Goal: Navigation & Orientation: Find specific page/section

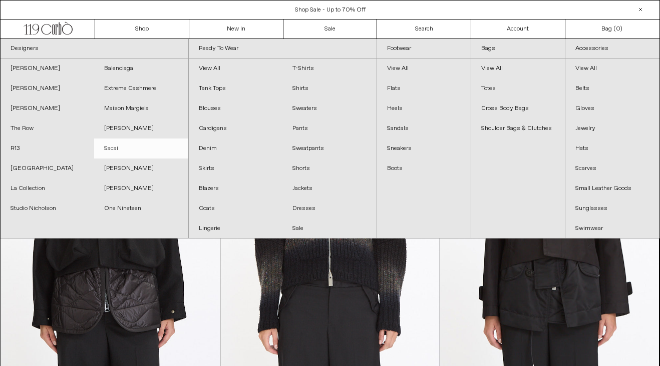
click at [108, 146] on link "Sacai" at bounding box center [141, 149] width 94 height 20
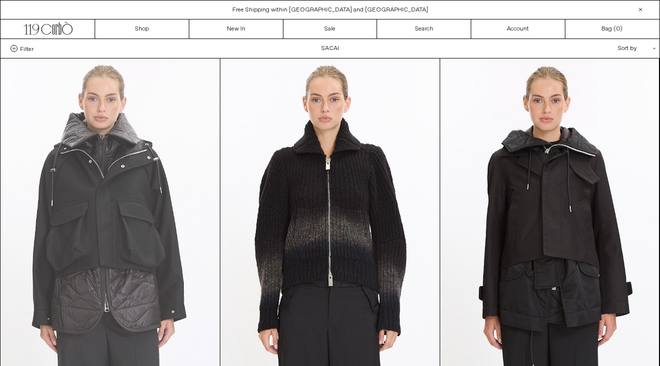
click at [117, 166] on at bounding box center [110, 223] width 219 height 328
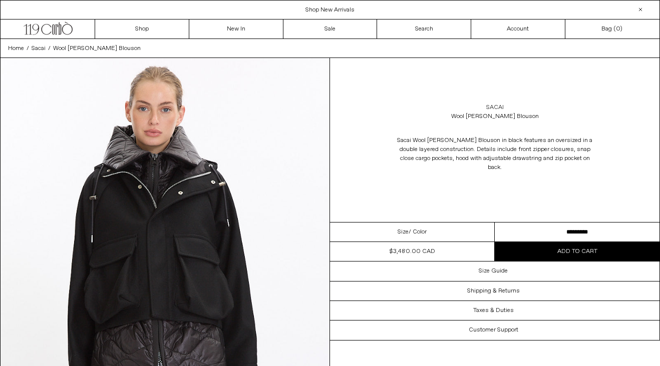
click at [494, 106] on link "Sacai" at bounding box center [495, 107] width 18 height 9
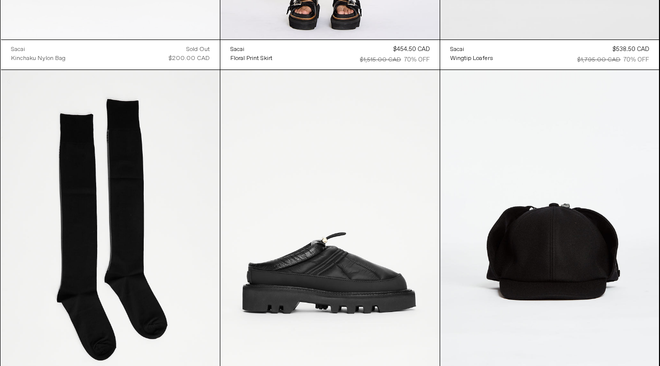
scroll to position [4404, 0]
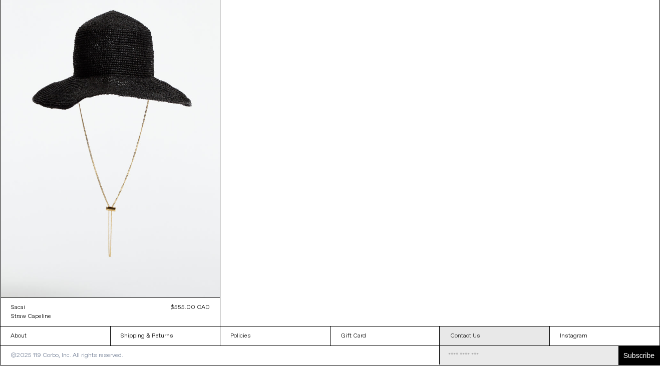
click at [469, 328] on link "Contact Us" at bounding box center [495, 336] width 110 height 19
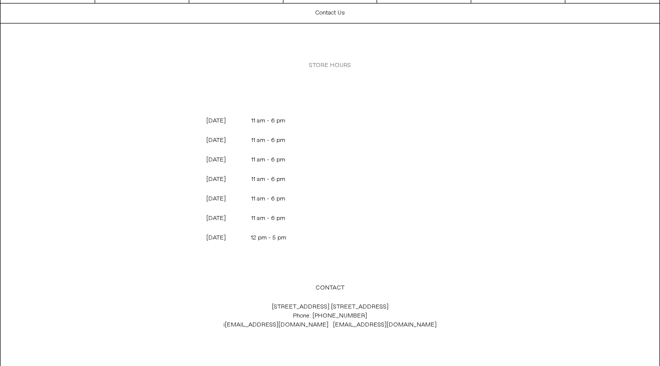
scroll to position [58, 0]
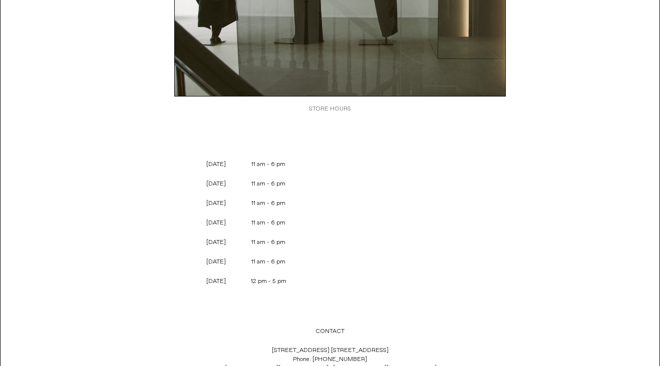
scroll to position [228, 0]
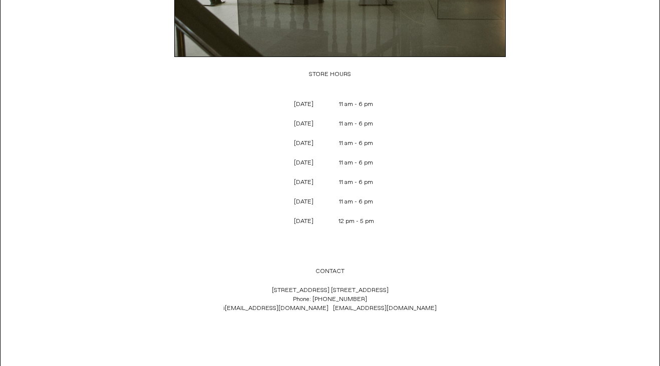
scroll to position [331, 0]
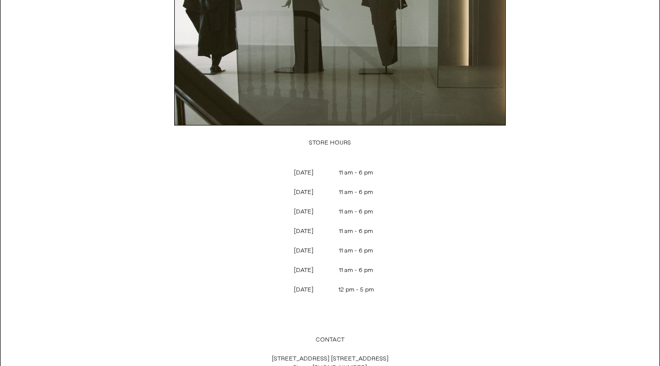
scroll to position [28, 0]
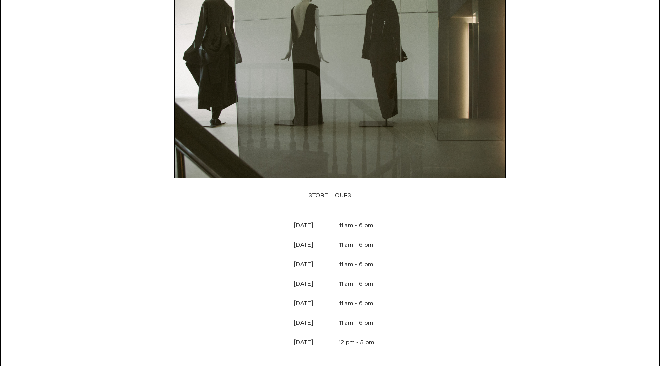
scroll to position [84, 0]
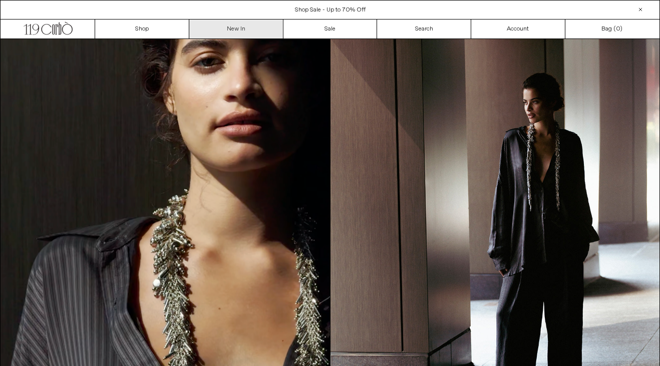
click at [240, 30] on link "New In" at bounding box center [236, 29] width 94 height 19
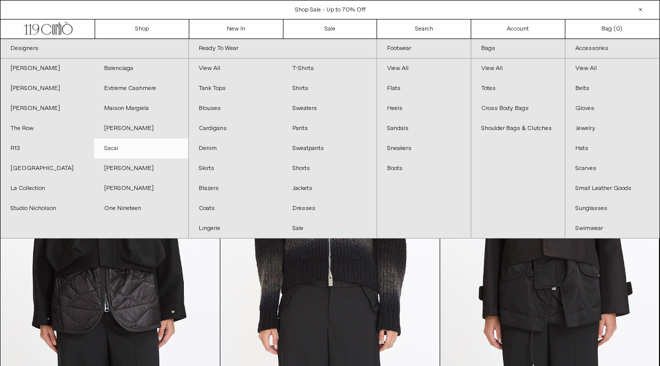
click at [115, 148] on link "Sacai" at bounding box center [141, 149] width 94 height 20
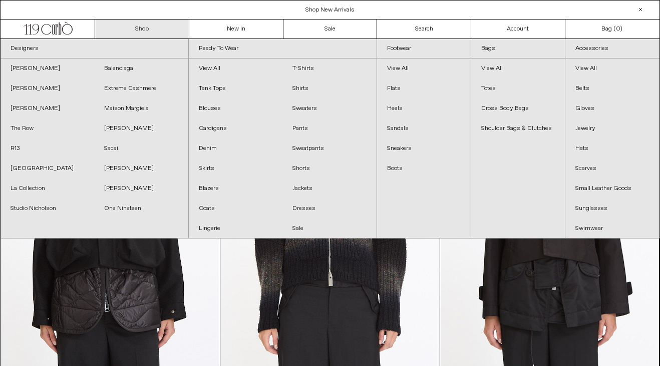
click at [127, 32] on link "Shop" at bounding box center [142, 29] width 94 height 19
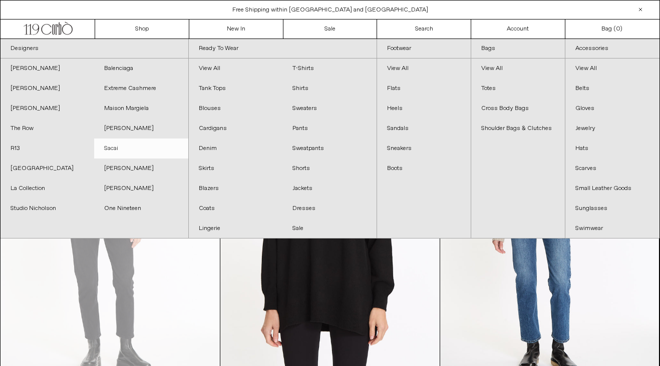
click at [119, 142] on link "Sacai" at bounding box center [141, 149] width 94 height 20
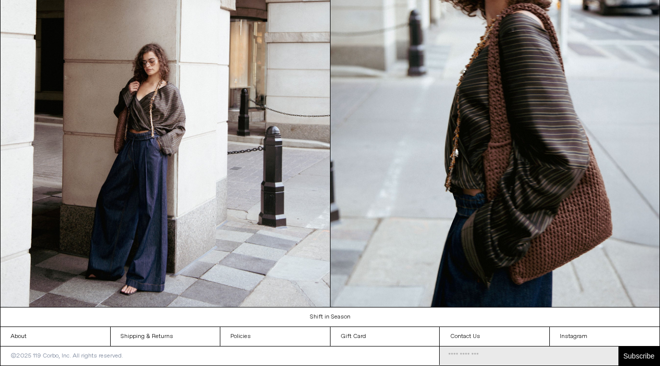
scroll to position [989, 0]
